Goal: Complete application form

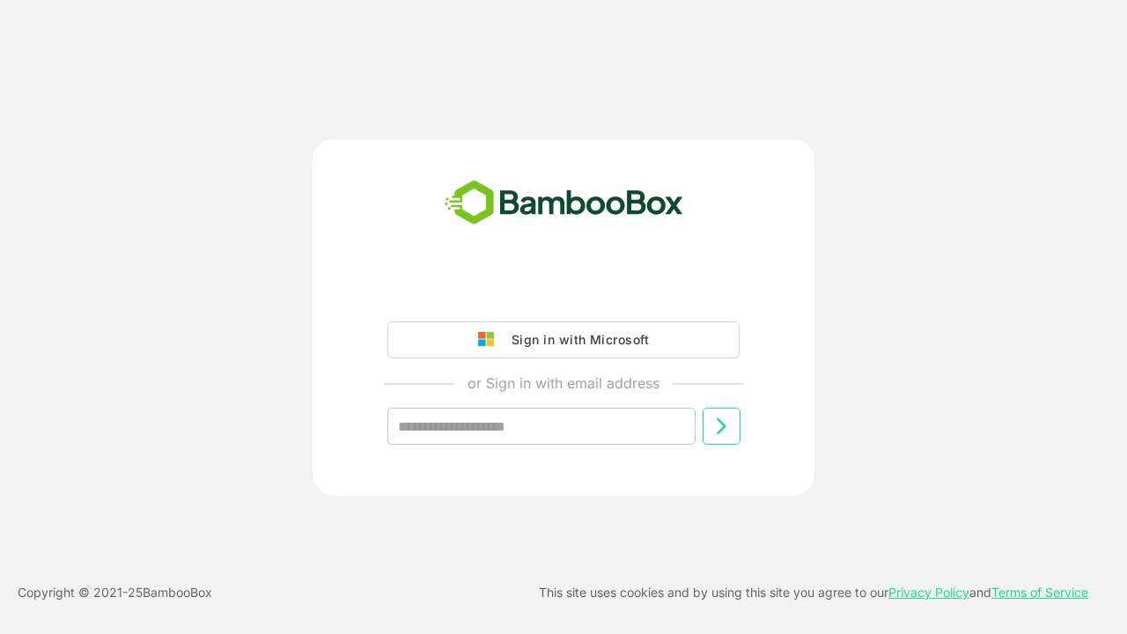
type input "**********"
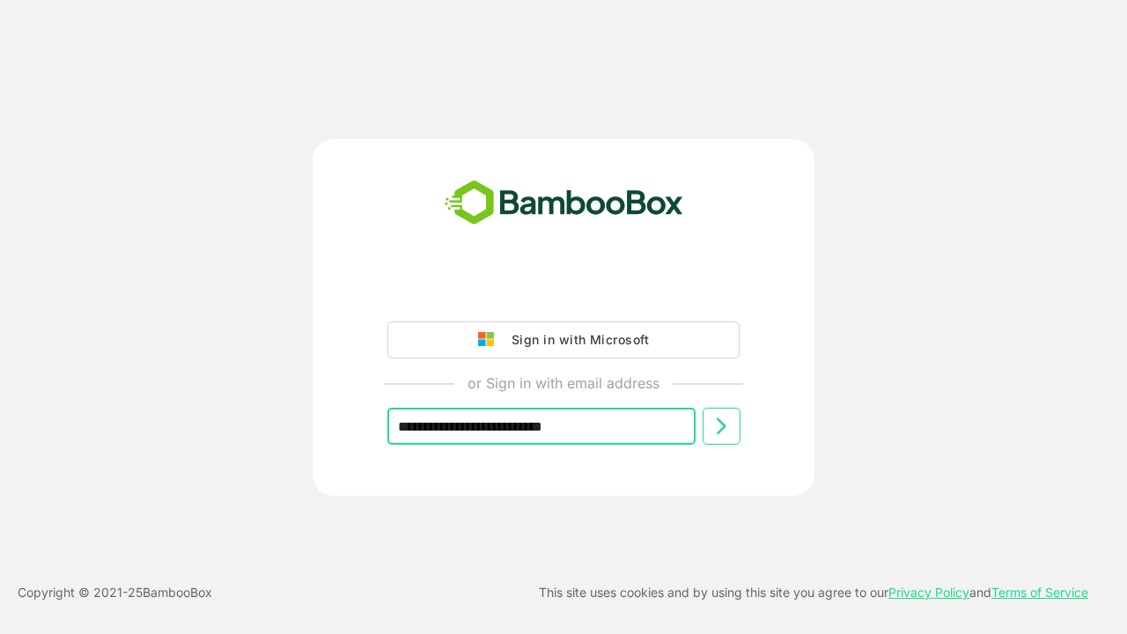
click at [721, 426] on icon at bounding box center [721, 426] width 21 height 21
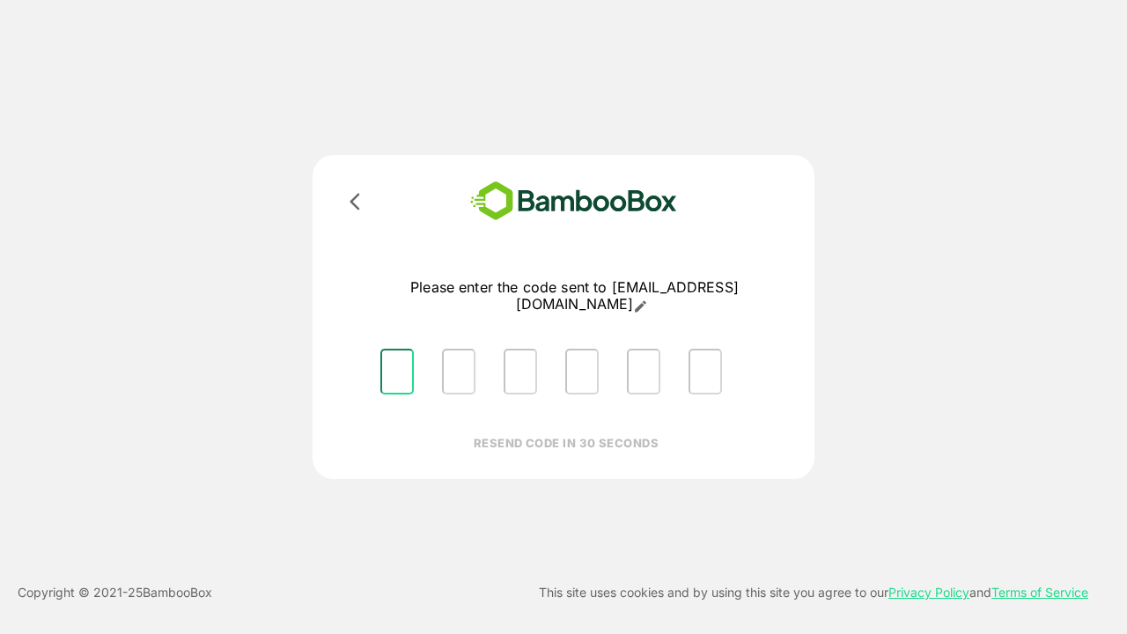
type input "*"
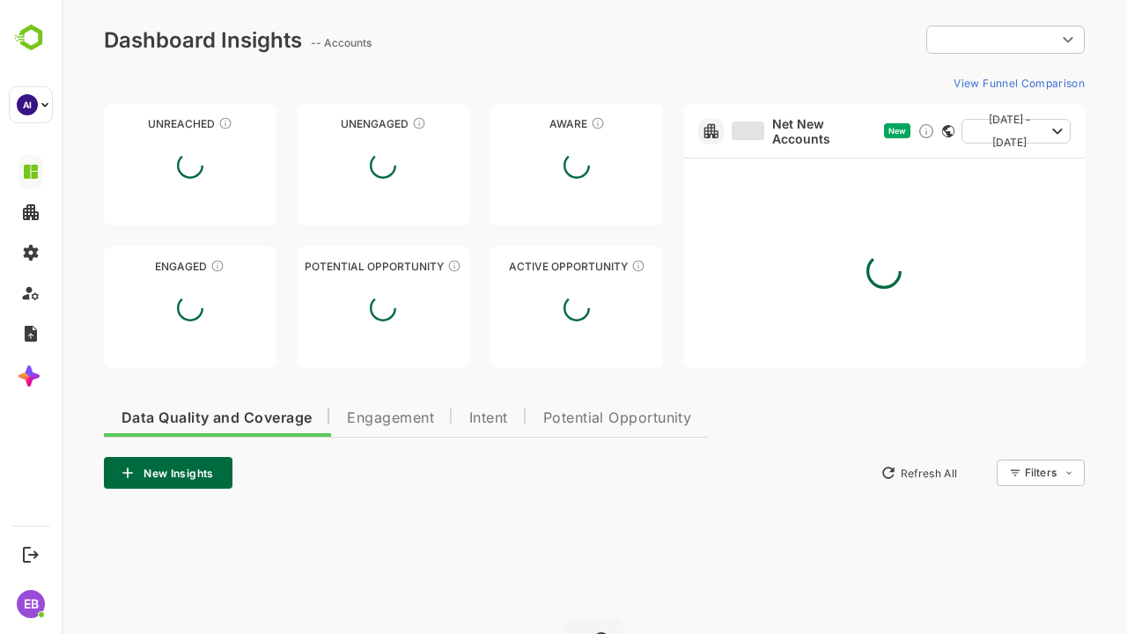
type input "**********"
